Goal: Check status: Check status

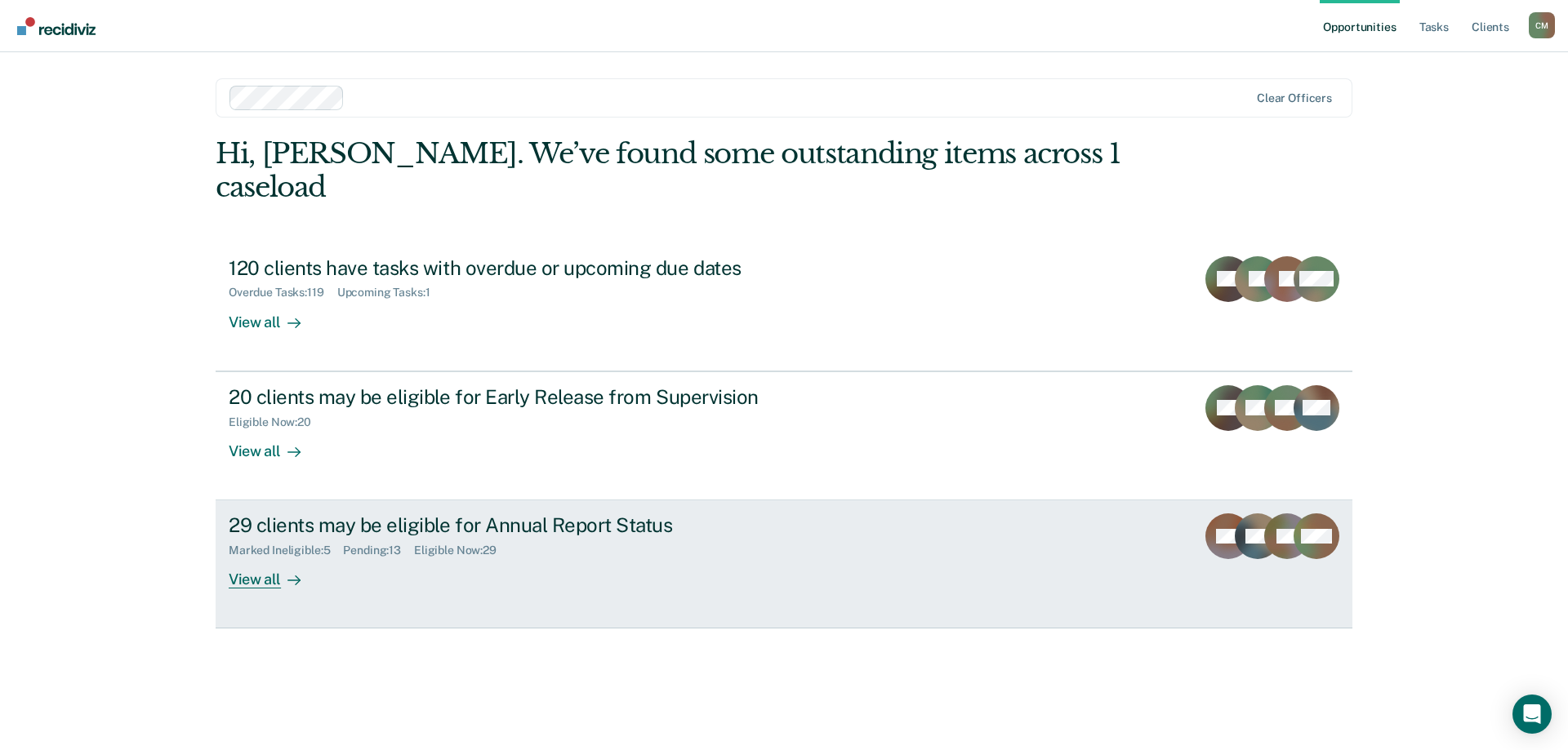
click at [586, 513] on div "29 clients may be eligible for Annual Report Status" at bounding box center [516, 525] width 574 height 24
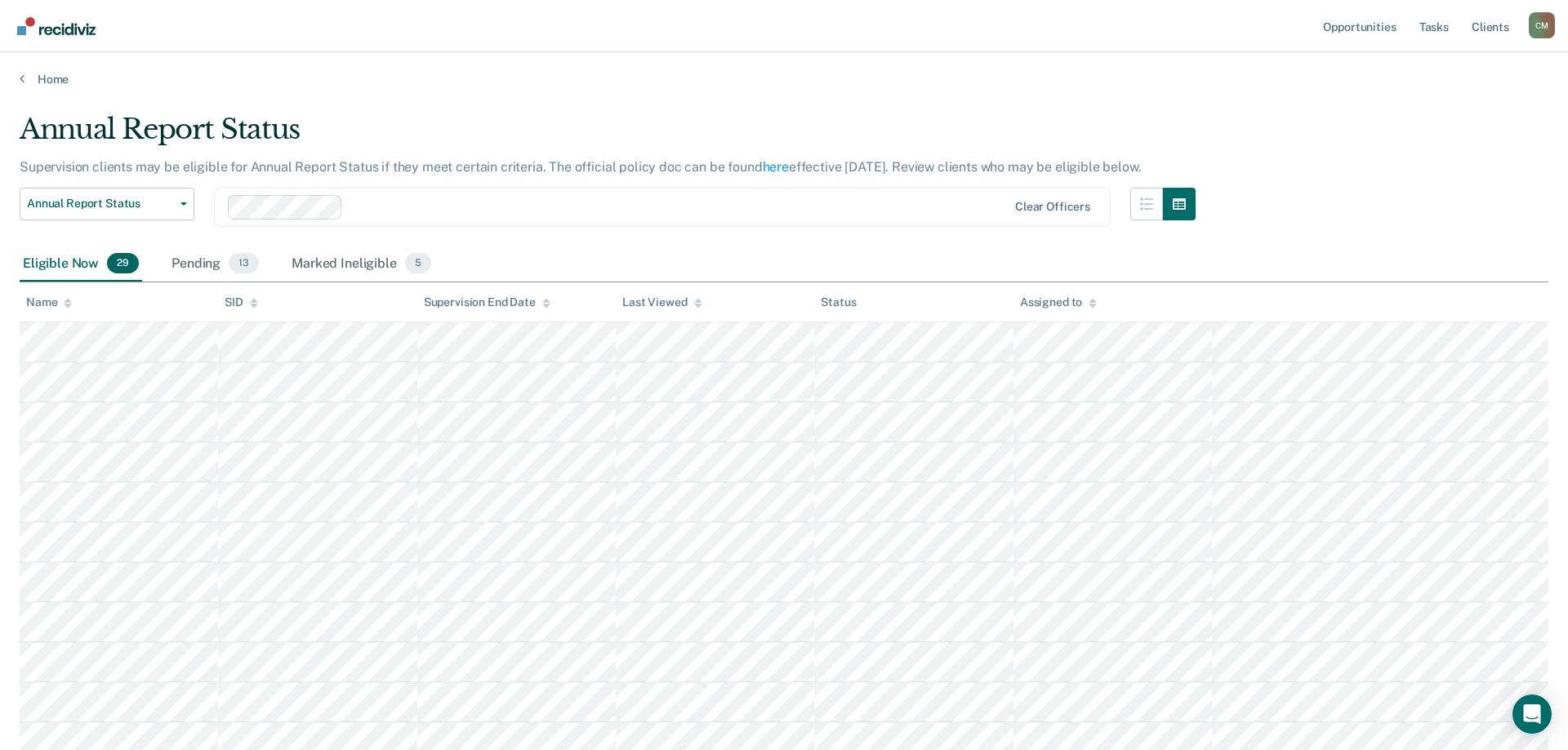
click at [71, 300] on icon at bounding box center [67, 304] width 8 height 11
